Goal: Use online tool/utility: Utilize a website feature to perform a specific function

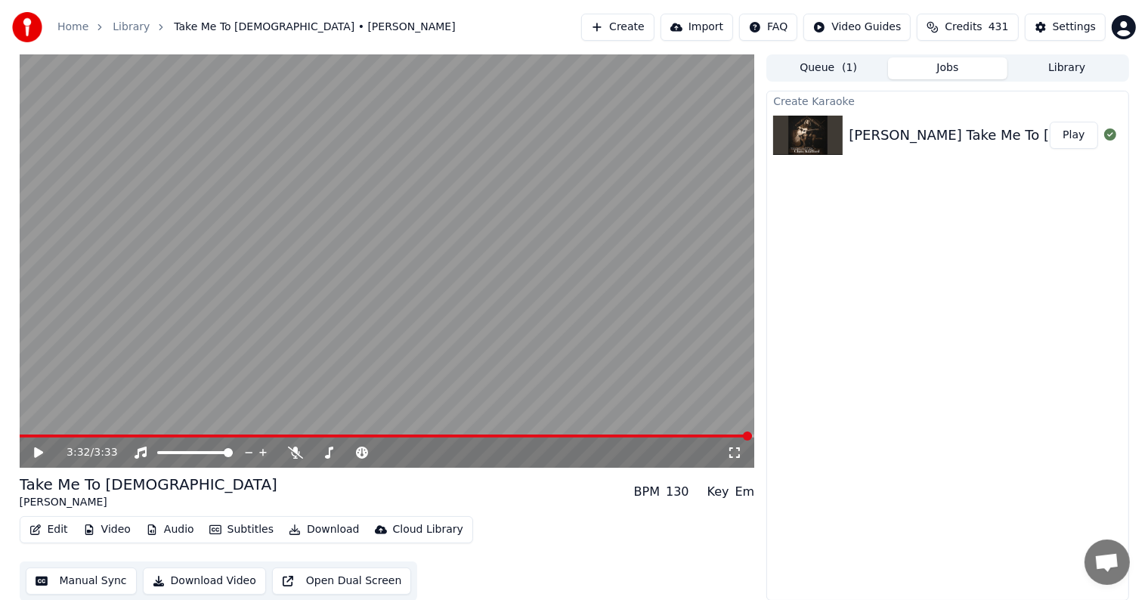
click at [33, 450] on icon at bounding box center [50, 453] width 36 height 12
click at [294, 459] on div "0:18 / 3:33" at bounding box center [396, 452] width 660 height 15
click at [294, 459] on div "0:20 / 3:33" at bounding box center [396, 452] width 660 height 15
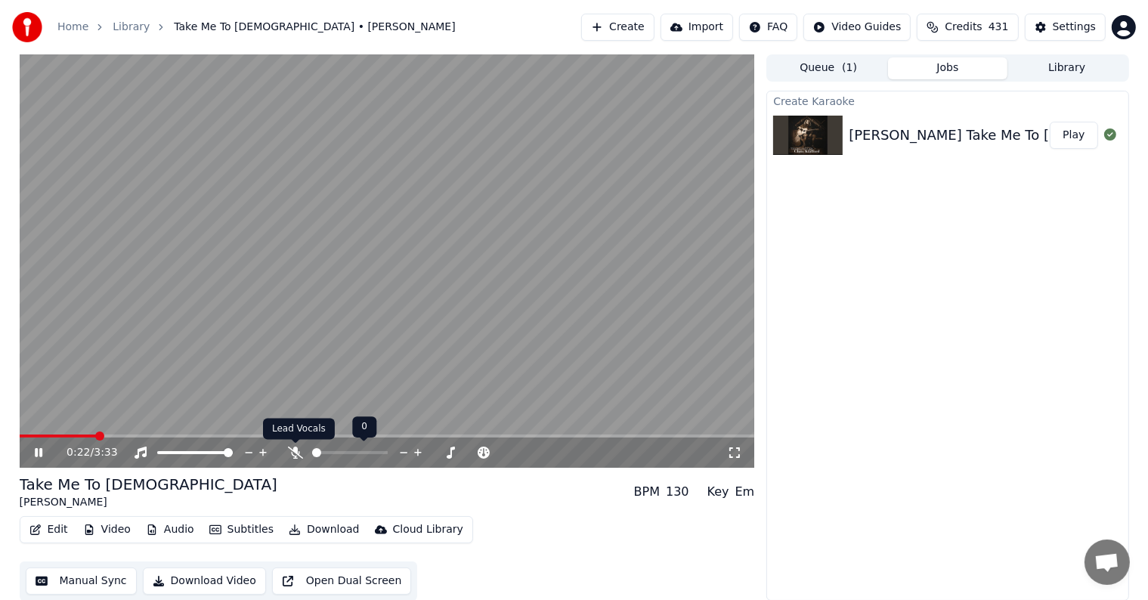
click at [289, 453] on icon at bounding box center [295, 453] width 15 height 12
click at [20, 434] on span at bounding box center [27, 435] width 14 height 3
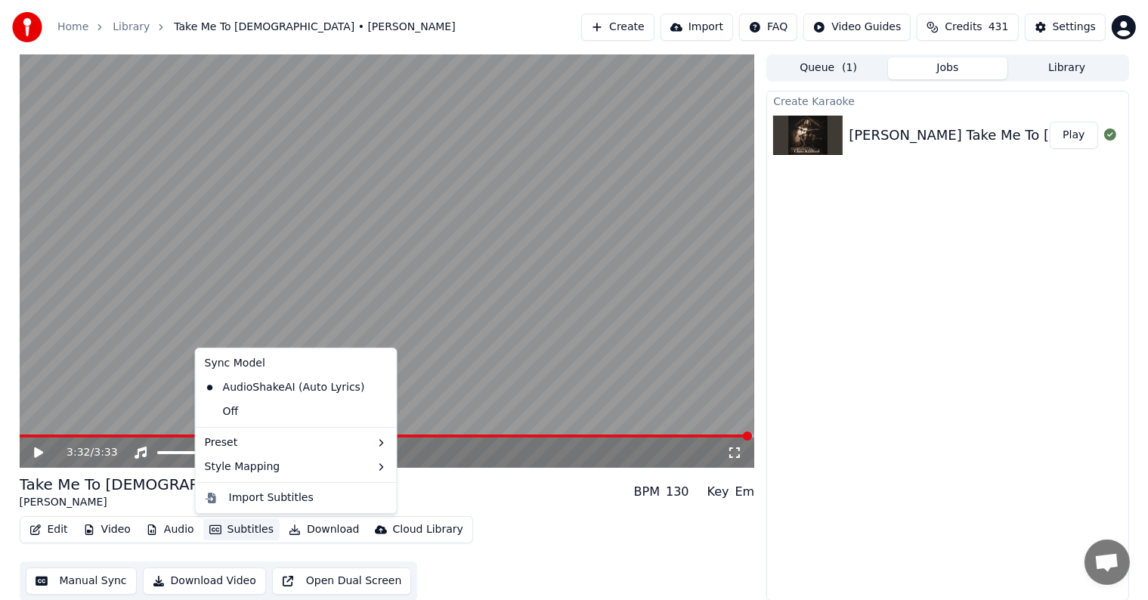
click at [221, 532] on button "Subtitles" at bounding box center [241, 529] width 76 height 21
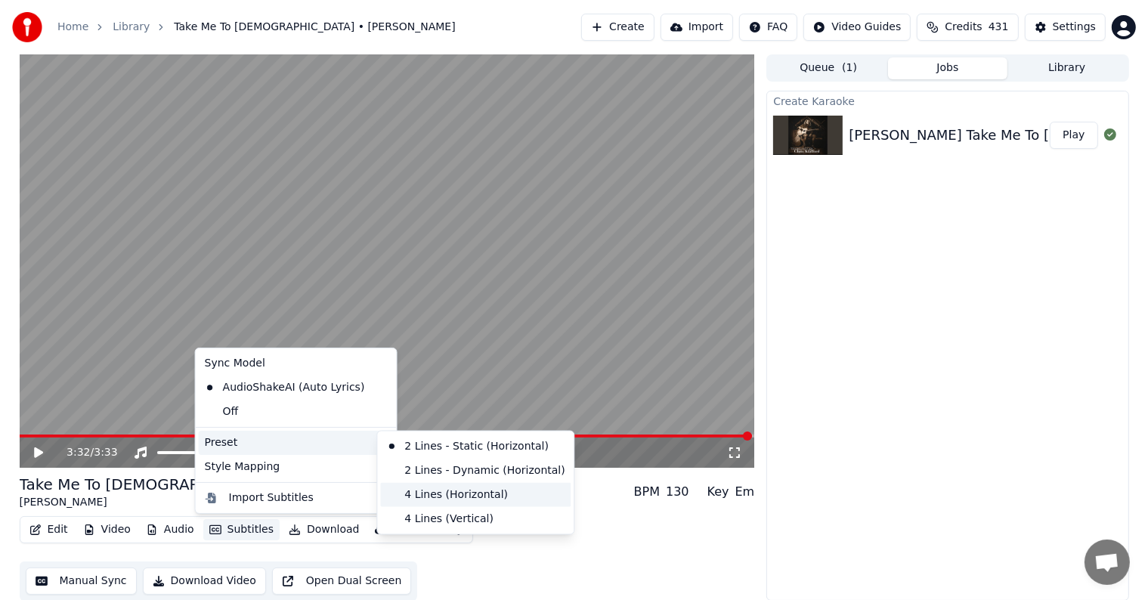
click at [450, 488] on div "4 Lines (Horizontal)" at bounding box center [475, 495] width 190 height 24
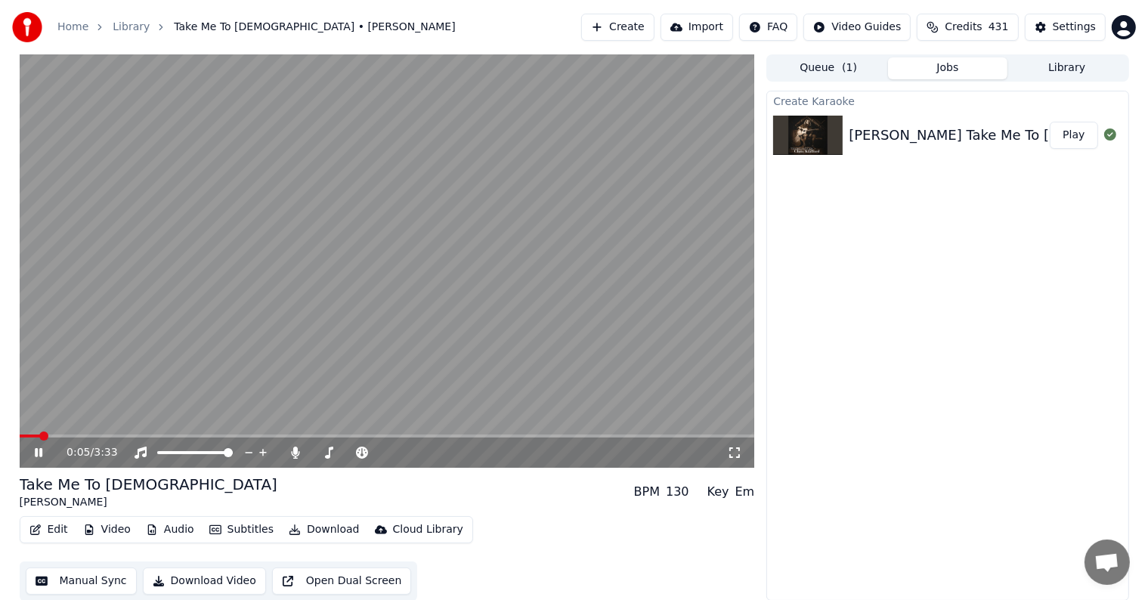
click at [228, 369] on video at bounding box center [387, 260] width 735 height 413
click at [122, 526] on button "Video" at bounding box center [107, 529] width 60 height 21
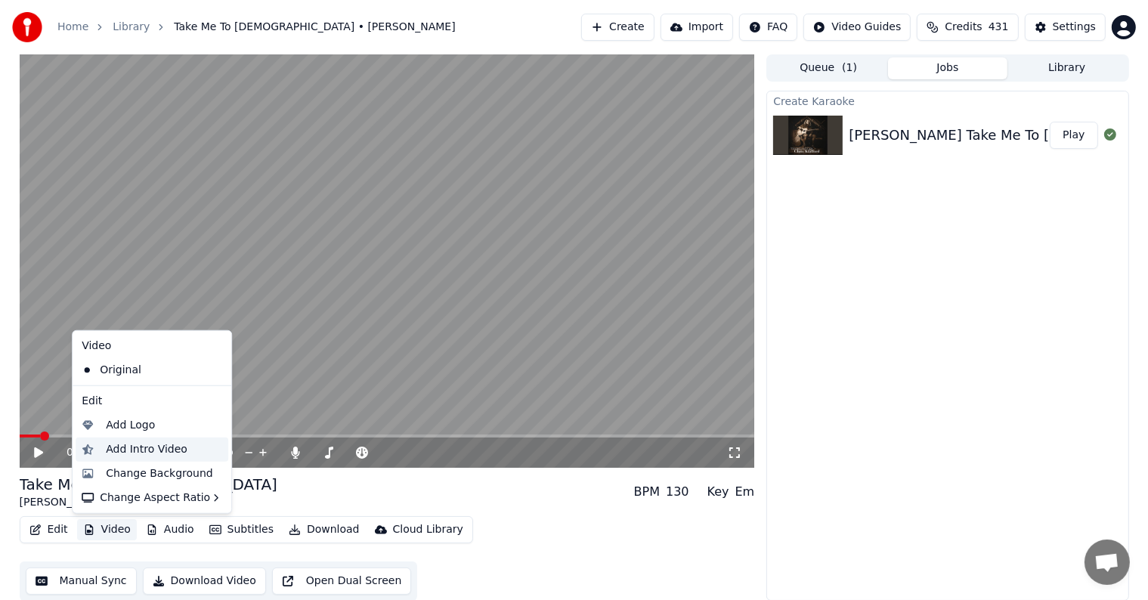
click at [145, 450] on div "Add Intro Video" at bounding box center [147, 449] width 82 height 15
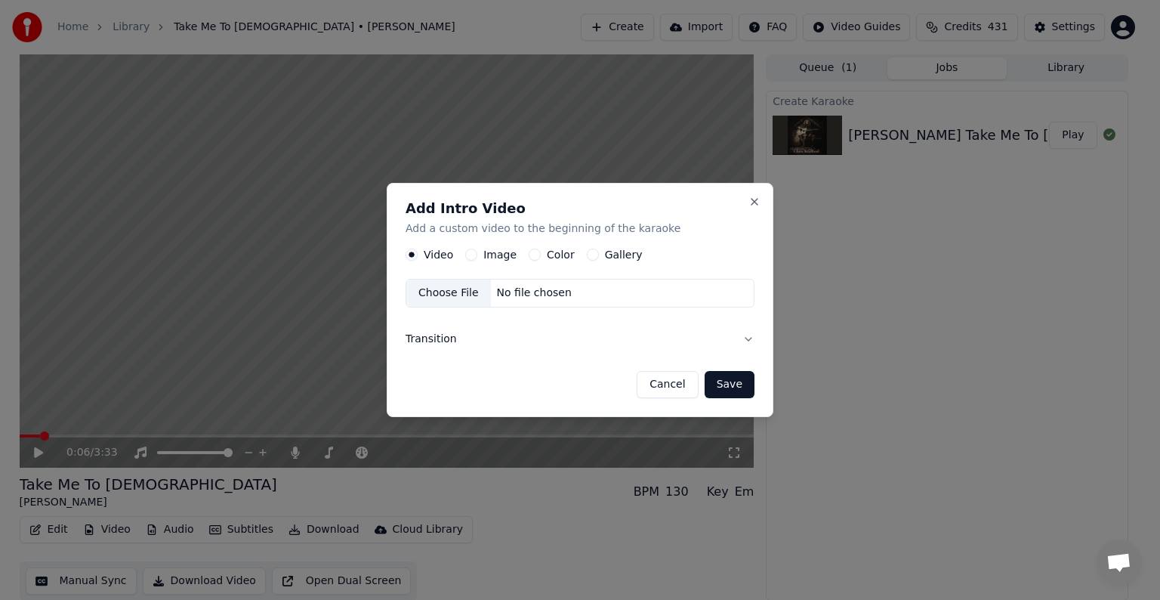
click at [496, 252] on label "Image" at bounding box center [500, 254] width 33 height 11
click at [477, 252] on button "Image" at bounding box center [471, 255] width 12 height 12
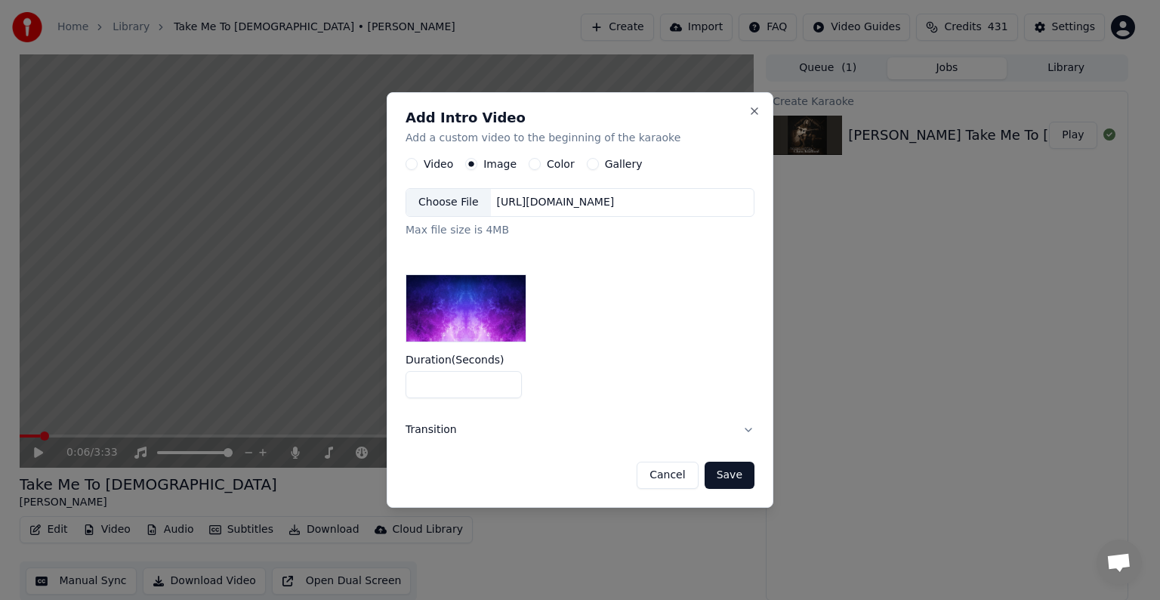
click at [436, 201] on div "Choose File" at bounding box center [448, 202] width 85 height 27
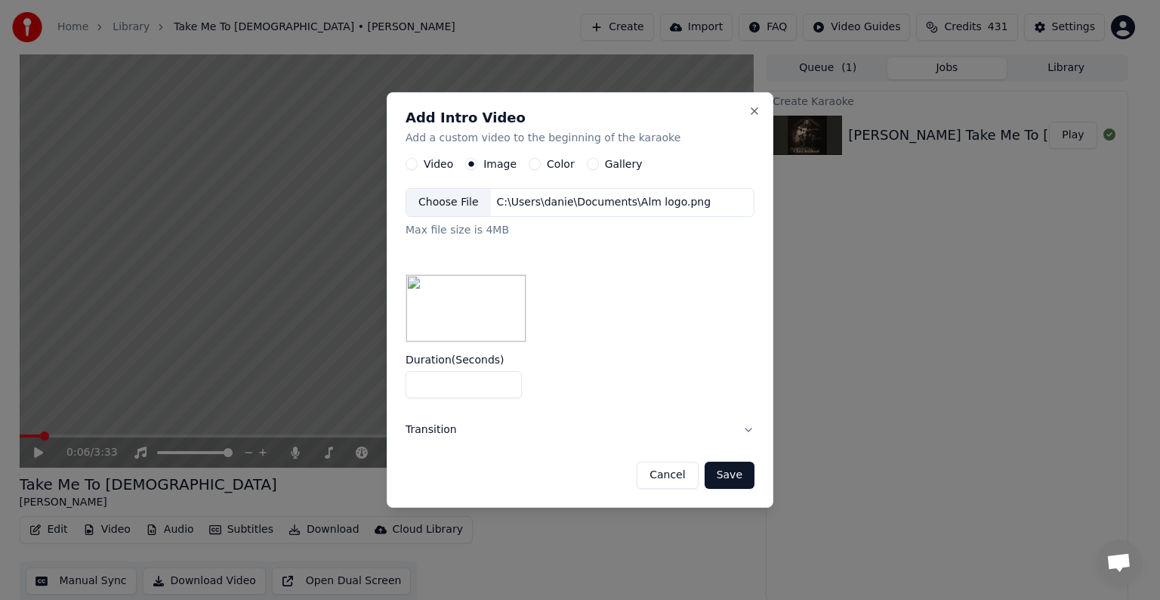
click at [723, 480] on button "Save" at bounding box center [730, 475] width 50 height 27
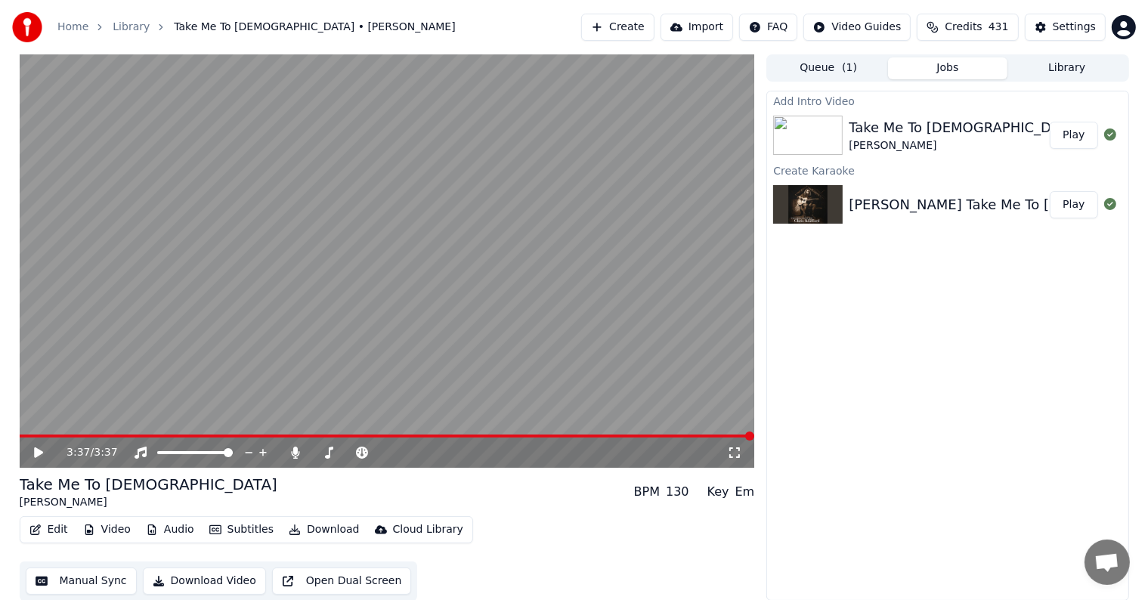
click at [36, 452] on icon at bounding box center [38, 452] width 9 height 11
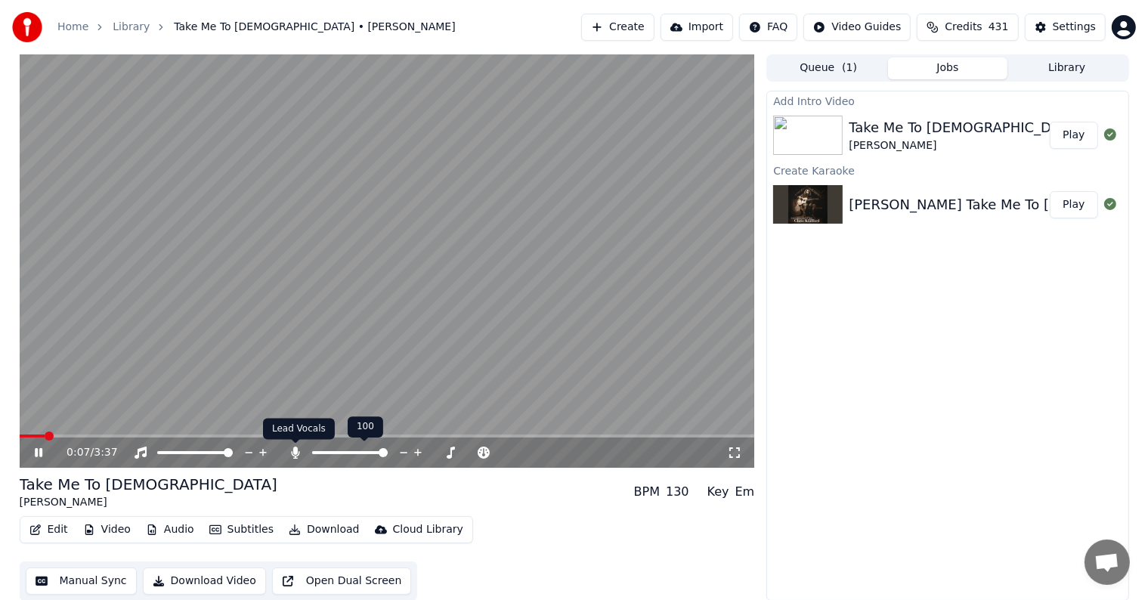
click at [294, 450] on icon at bounding box center [296, 453] width 8 height 12
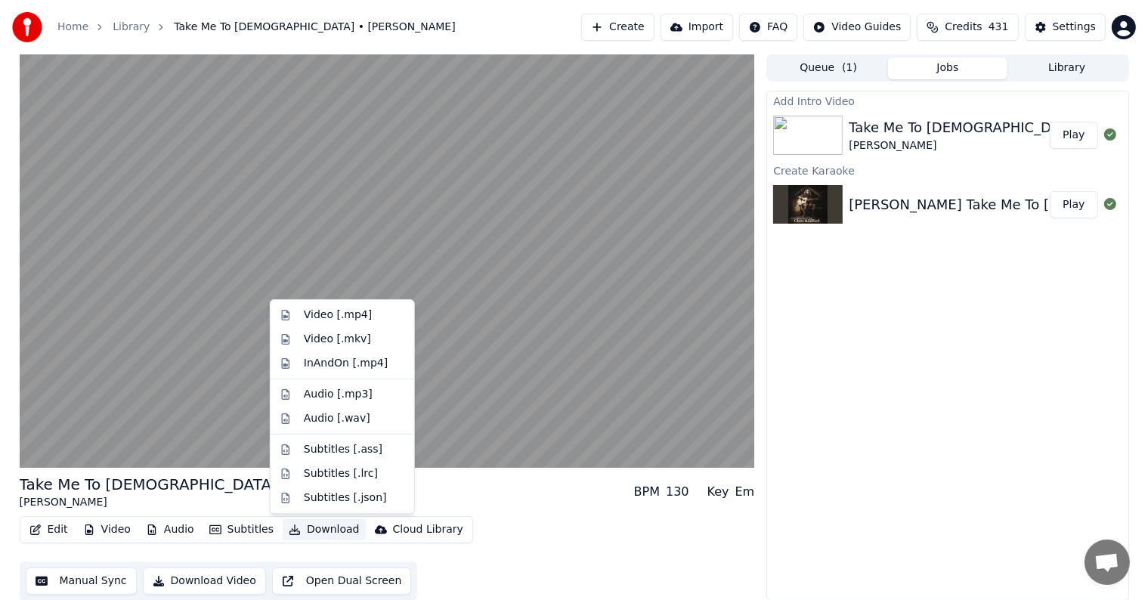
click at [317, 529] on button "Download" at bounding box center [324, 529] width 83 height 21
click at [354, 313] on div "Video [.mp4]" at bounding box center [338, 314] width 68 height 15
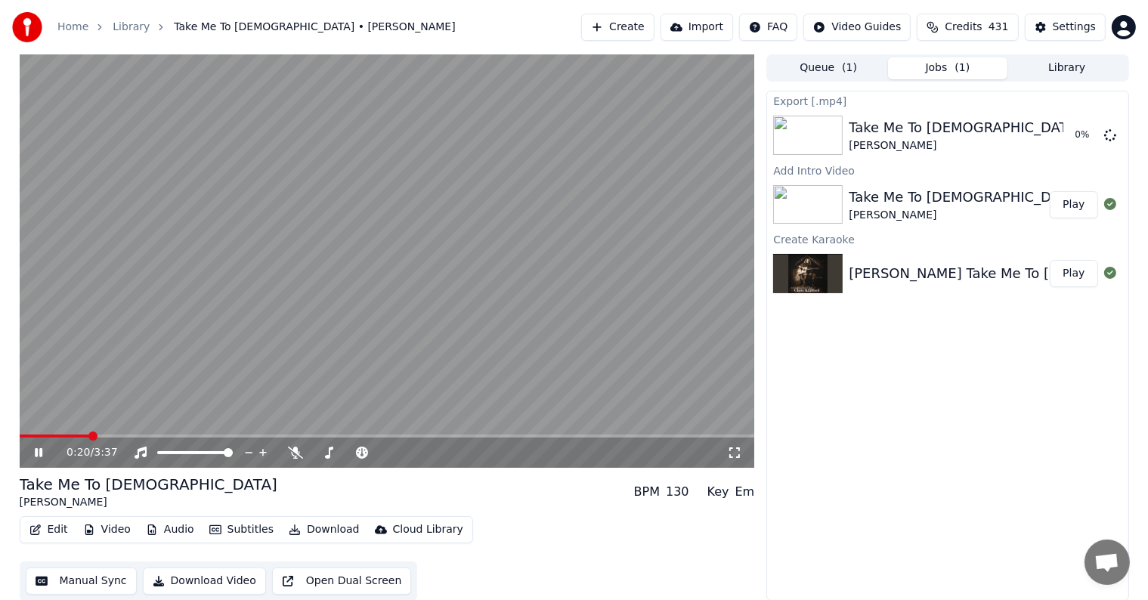
click at [392, 228] on video at bounding box center [387, 260] width 735 height 413
